Goal: Information Seeking & Learning: Learn about a topic

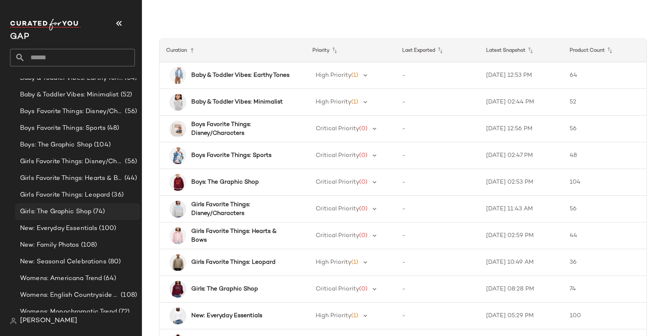
scroll to position [33, 0]
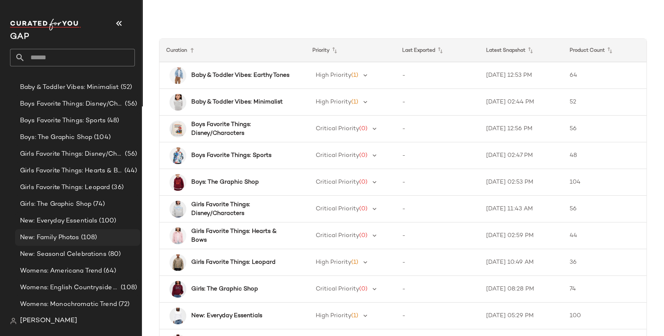
click at [73, 236] on span "New: Family Photos" at bounding box center [49, 238] width 59 height 10
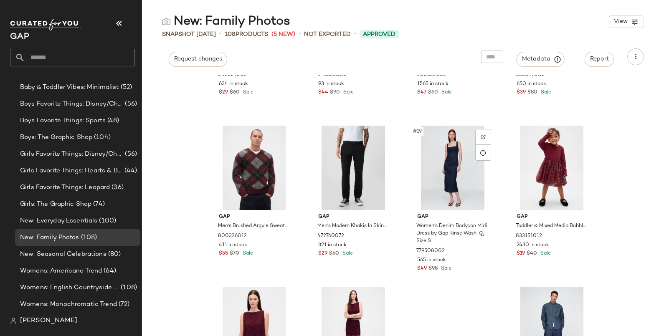
scroll to position [632, 0]
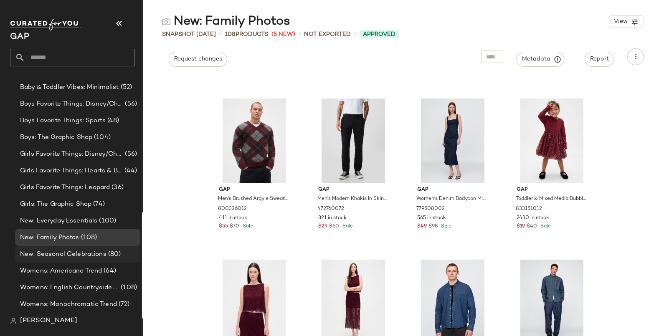
click at [75, 254] on span "New: Seasonal Celebrations" at bounding box center [63, 255] width 86 height 10
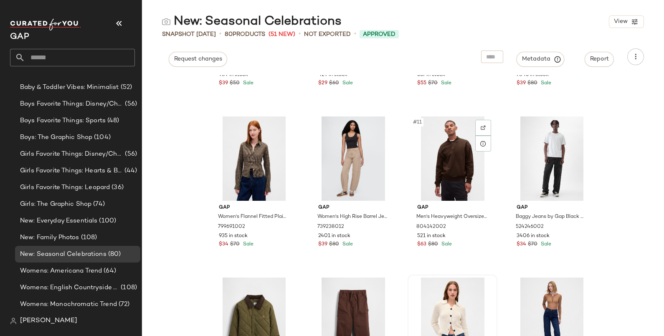
scroll to position [476, 0]
